Goal: Task Accomplishment & Management: Use online tool/utility

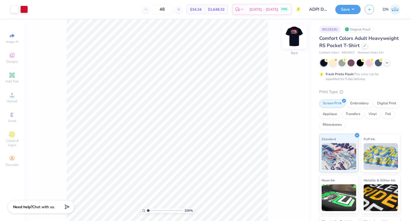
click at [295, 37] on img at bounding box center [293, 36] width 21 height 21
click at [298, 30] on img at bounding box center [293, 36] width 21 height 21
click at [13, 10] on div at bounding box center [14, 8] width 7 height 7
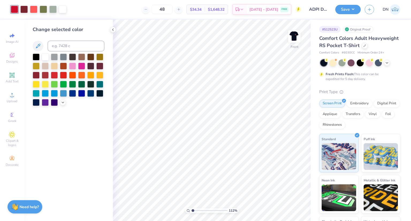
click at [62, 105] on div at bounding box center [69, 79] width 72 height 52
click at [61, 102] on icon at bounding box center [63, 102] width 4 height 4
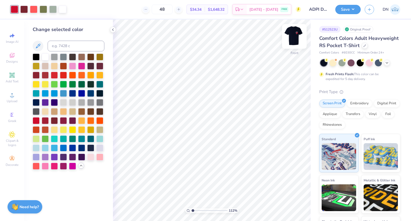
click at [296, 33] on img at bounding box center [293, 36] width 21 height 21
click at [292, 37] on img at bounding box center [293, 36] width 21 height 21
click at [52, 73] on div at bounding box center [54, 74] width 7 height 7
click at [22, 9] on div at bounding box center [23, 8] width 7 height 7
click at [33, 9] on div at bounding box center [33, 8] width 7 height 7
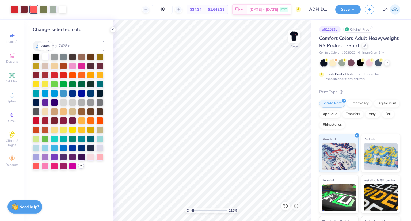
click at [45, 57] on div at bounding box center [45, 56] width 7 height 7
click at [285, 203] on icon at bounding box center [285, 205] width 5 height 5
click at [44, 9] on div at bounding box center [43, 8] width 7 height 7
click at [72, 84] on div at bounding box center [72, 83] width 7 height 7
click at [43, 139] on div at bounding box center [45, 138] width 7 height 7
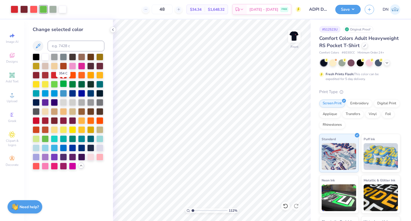
click at [63, 84] on div at bounding box center [63, 83] width 7 height 7
click at [71, 83] on div at bounding box center [72, 83] width 7 height 7
click at [33, 9] on div at bounding box center [33, 8] width 7 height 7
click at [56, 74] on div at bounding box center [54, 74] width 7 height 7
click at [284, 206] on icon at bounding box center [285, 205] width 5 height 5
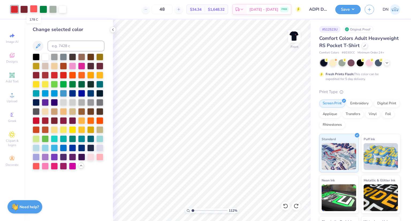
click at [32, 12] on div at bounding box center [33, 8] width 7 height 7
click at [14, 10] on div at bounding box center [14, 8] width 7 height 7
click at [36, 119] on div at bounding box center [36, 120] width 7 height 7
click at [34, 10] on div at bounding box center [33, 8] width 7 height 7
click at [44, 55] on div at bounding box center [45, 56] width 7 height 7
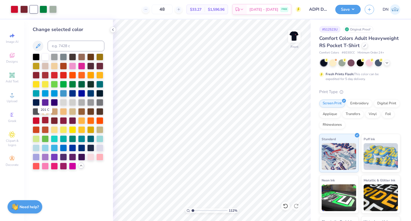
click at [43, 118] on div at bounding box center [45, 120] width 7 height 7
click at [54, 75] on div at bounding box center [54, 74] width 7 height 7
click at [284, 206] on icon at bounding box center [285, 205] width 5 height 5
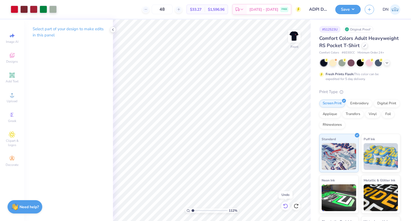
click at [284, 204] on icon at bounding box center [285, 205] width 5 height 5
click at [284, 206] on icon at bounding box center [285, 205] width 5 height 5
click at [52, 11] on div at bounding box center [52, 8] width 7 height 7
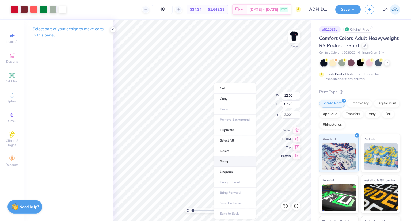
click at [233, 159] on li "Group" at bounding box center [235, 161] width 42 height 10
type input "1.11596244687651"
type input "6.08"
click at [112, 29] on polyline at bounding box center [112, 30] width 1 height 2
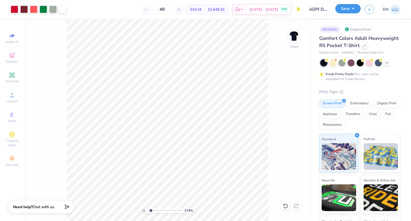
click at [349, 13] on button "Save" at bounding box center [347, 8] width 25 height 9
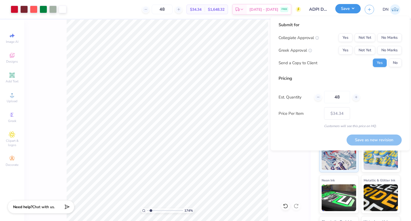
click at [347, 11] on button "Save" at bounding box center [347, 8] width 25 height 9
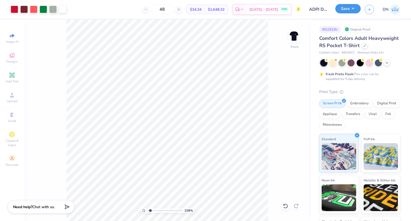
click at [347, 11] on button "Save" at bounding box center [347, 8] width 25 height 9
type input "1.57838922464419"
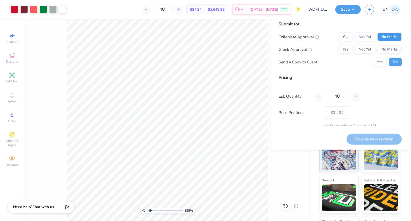
click at [384, 36] on button "No Marks" at bounding box center [389, 37] width 24 height 9
click at [346, 48] on button "Yes" at bounding box center [345, 49] width 14 height 9
click at [380, 140] on button "Save as new revision" at bounding box center [373, 138] width 55 height 11
type input "$34.34"
type input "1.42144985990607"
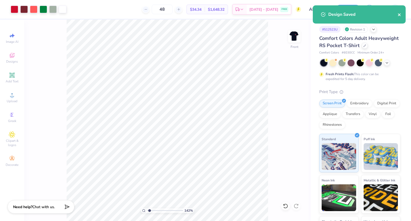
click at [399, 14] on icon "close" at bounding box center [398, 14] width 3 height 3
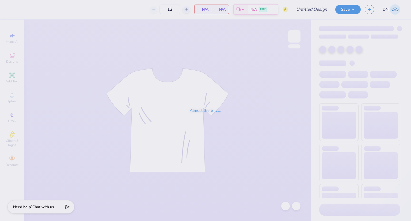
type input "ADPI DUDE'S WEEKEND MERCH"
type input "48"
